Goal: Information Seeking & Learning: Get advice/opinions

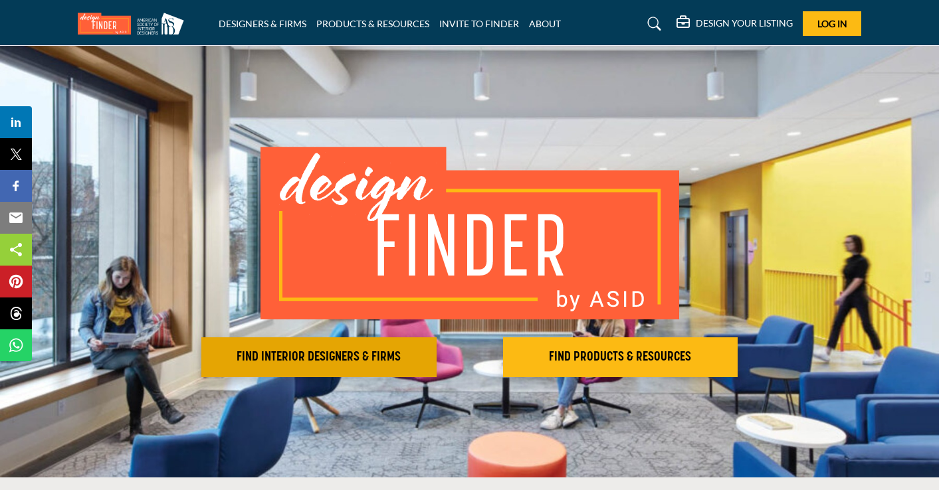
click at [351, 367] on button "FIND INTERIOR DESIGNERS & FIRMS" at bounding box center [318, 357] width 235 height 40
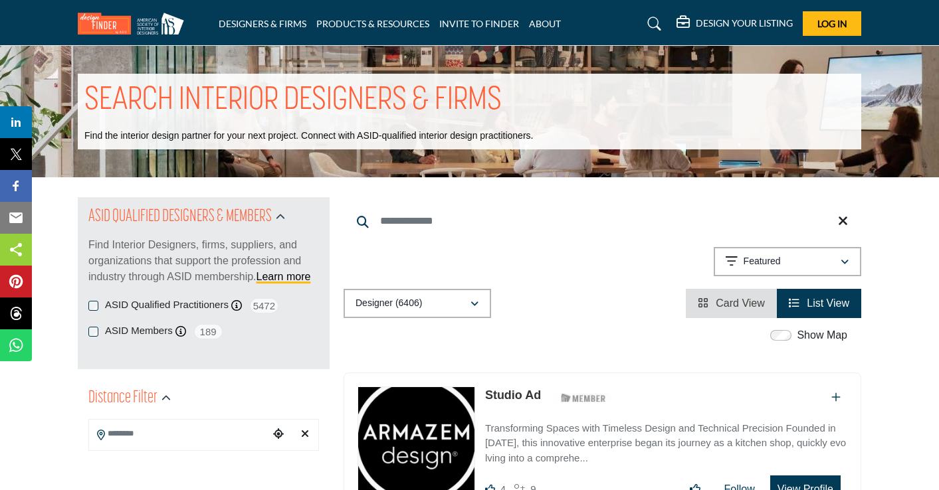
click at [593, 302] on div "Designer (6406) All (6680) Designer (6406) Products (3) Projects (274)" at bounding box center [602, 303] width 518 height 29
click at [725, 264] on icon "button" at bounding box center [731, 261] width 12 height 13
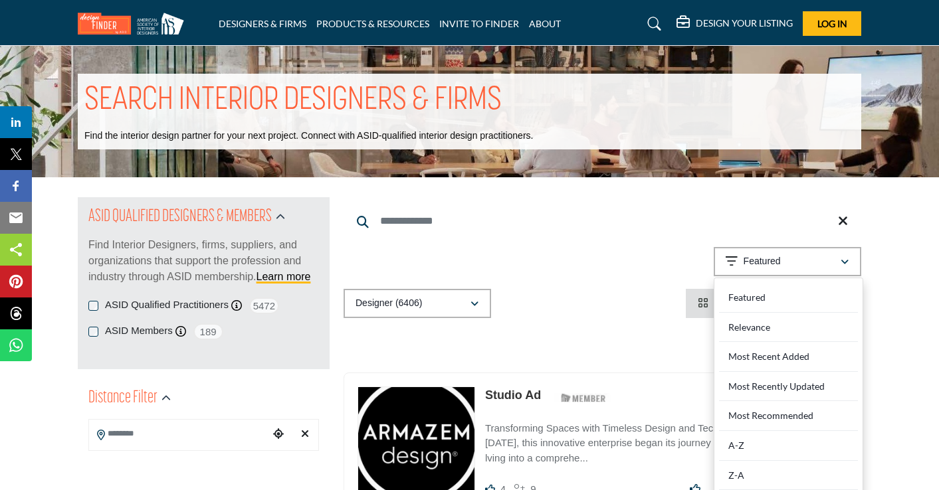
click at [617, 305] on div "Designer (6406) All (6680) Designer (6406) Products (3) Projects (274)" at bounding box center [602, 303] width 518 height 29
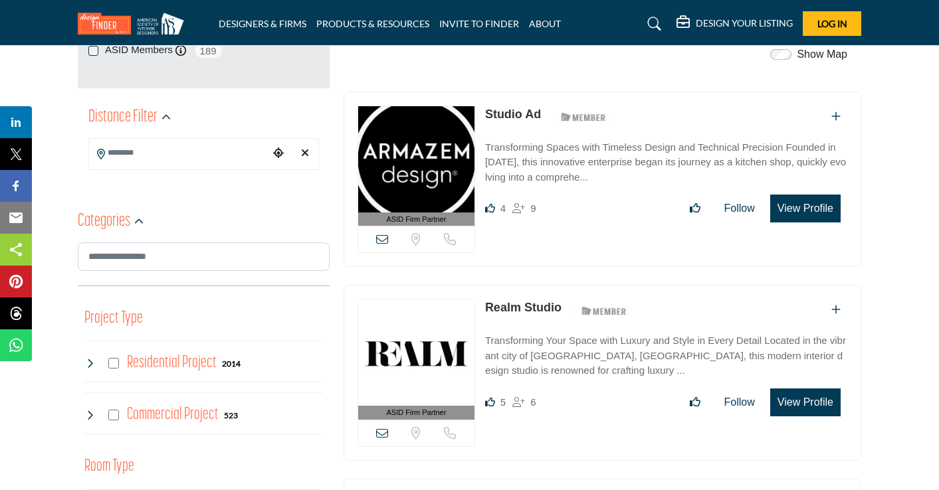
scroll to position [282, 0]
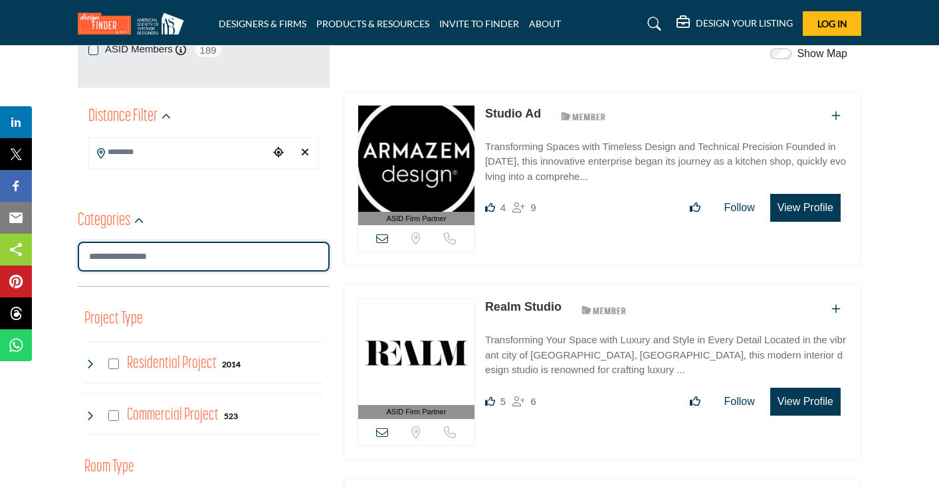
click at [159, 255] on input "Search Category" at bounding box center [204, 257] width 252 height 30
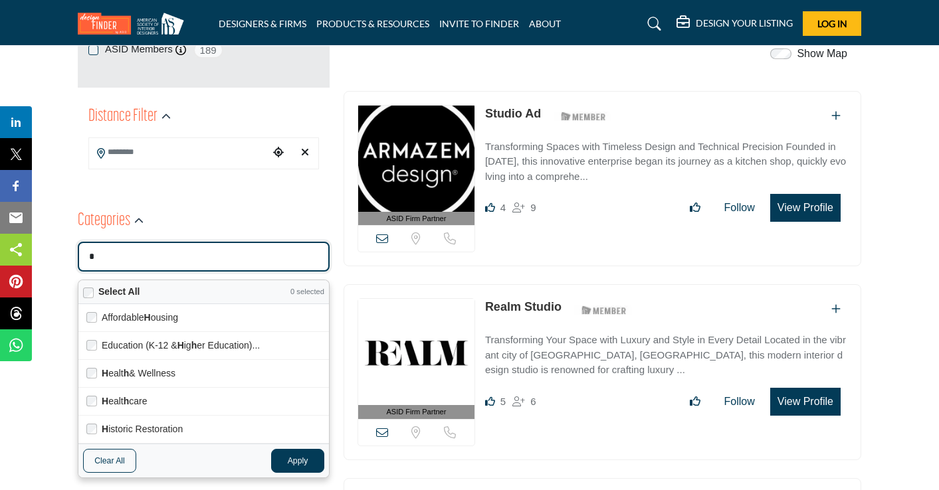
type input "**"
type input "********"
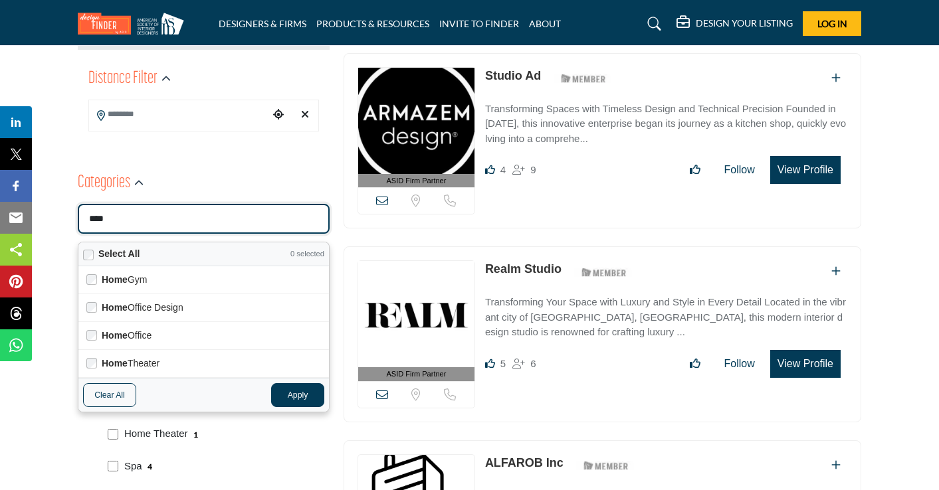
scroll to position [324, 0]
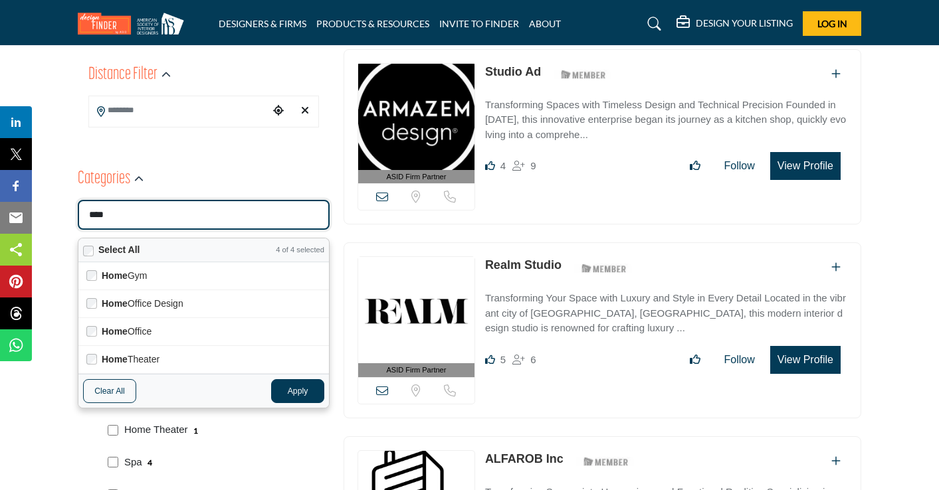
click at [315, 396] on button "Apply" at bounding box center [297, 391] width 53 height 24
type input "****"
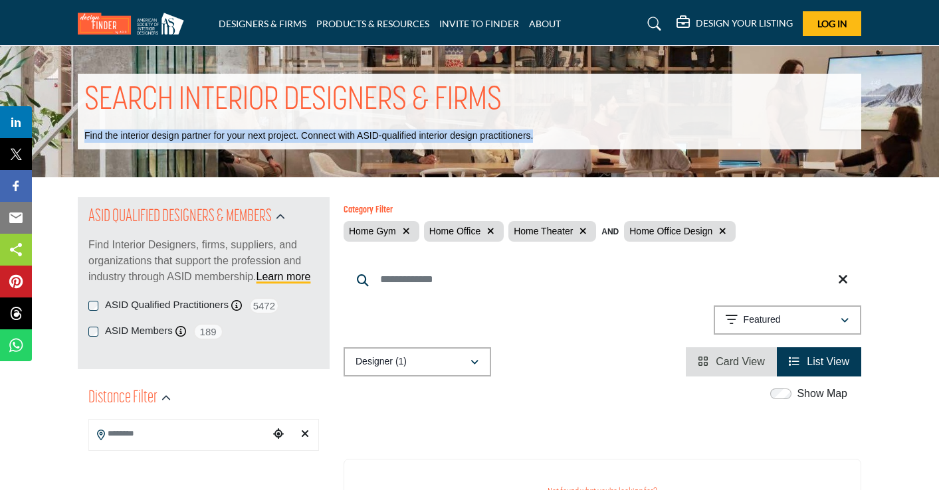
drag, startPoint x: 559, startPoint y: 139, endPoint x: 80, endPoint y: 141, distance: 479.0
click at [80, 141] on div "SEARCH INTERIOR DESIGNERS & FIRMS Find the interior design partner for your nex…" at bounding box center [469, 112] width 783 height 76
click at [406, 231] on icon "button" at bounding box center [406, 231] width 7 height 9
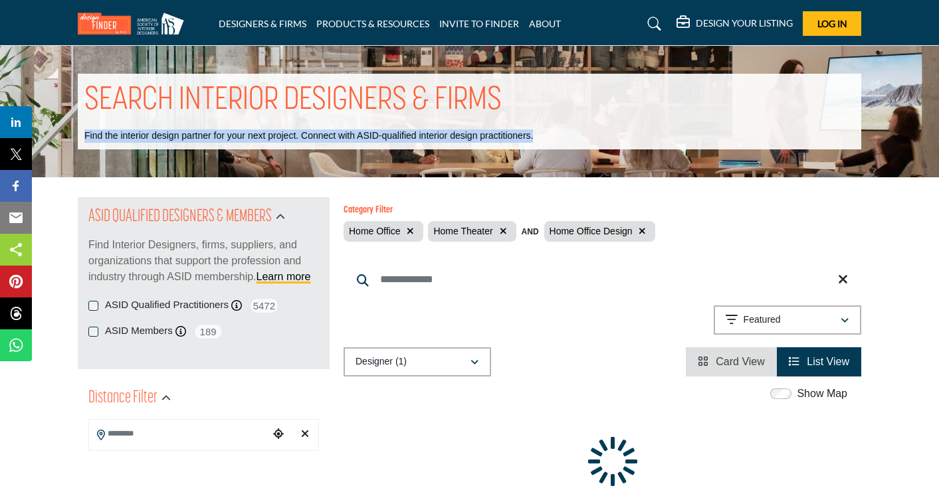
click at [413, 231] on icon "button" at bounding box center [410, 231] width 7 height 9
click at [418, 231] on icon "button" at bounding box center [418, 231] width 7 height 9
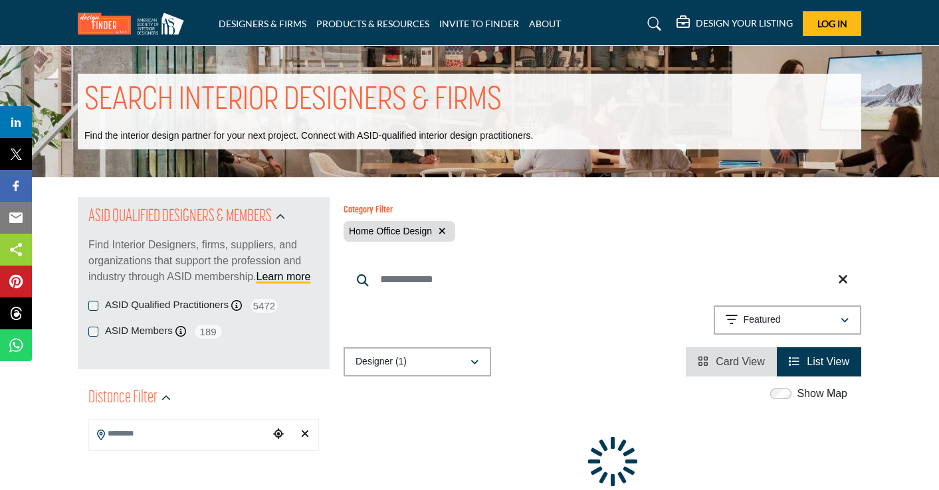
click at [419, 229] on span "Home Office Design" at bounding box center [390, 231] width 83 height 11
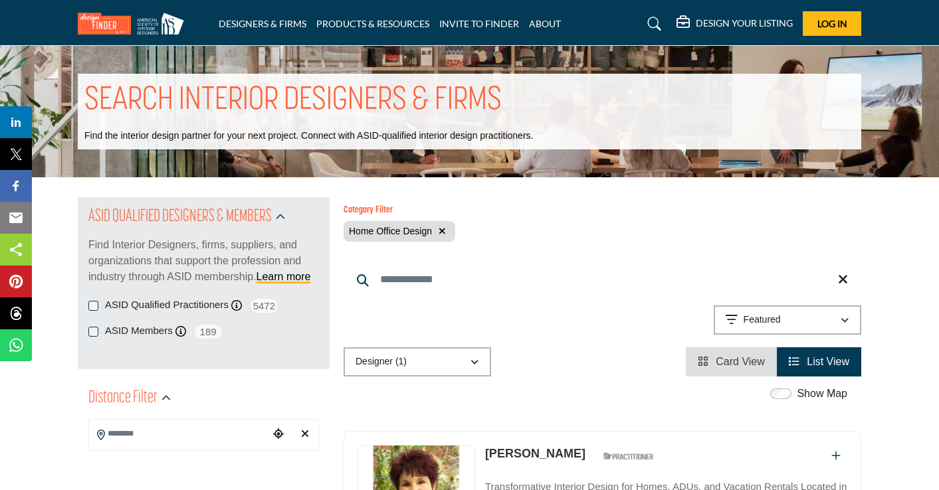
click at [442, 232] on icon "button" at bounding box center [441, 231] width 7 height 9
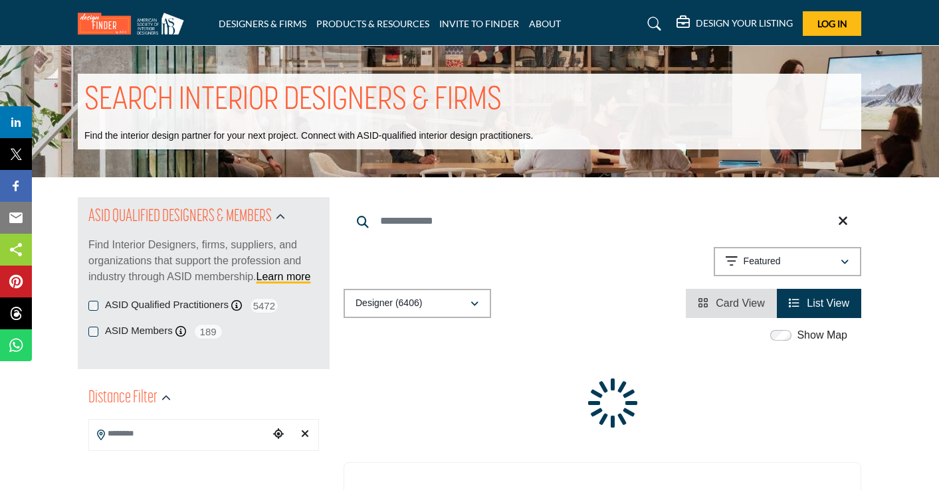
click at [565, 245] on div "Searched Term Searched Results 2 2" at bounding box center [602, 257] width 518 height 121
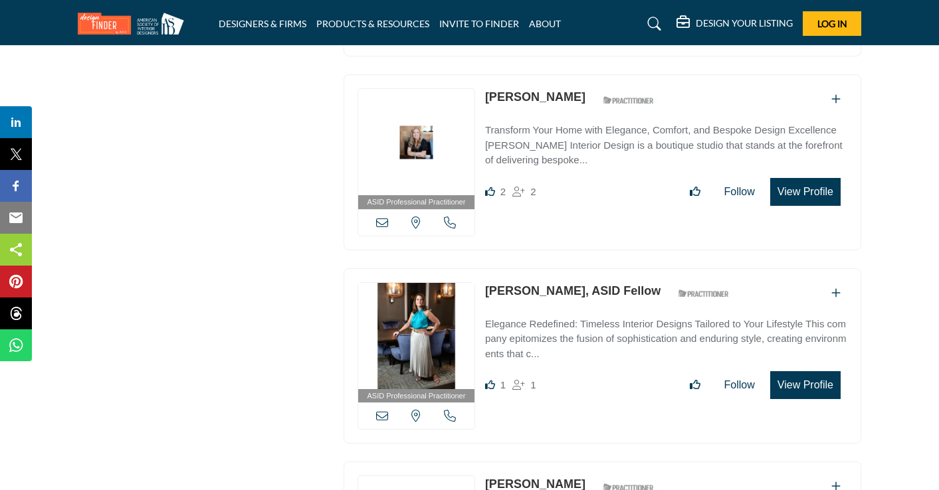
scroll to position [3204, 0]
